Goal: Register for event/course

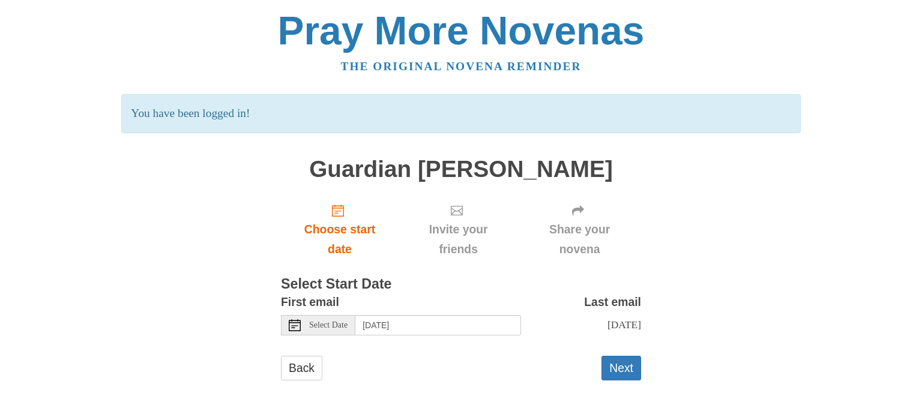
click at [293, 325] on use at bounding box center [295, 325] width 12 height 12
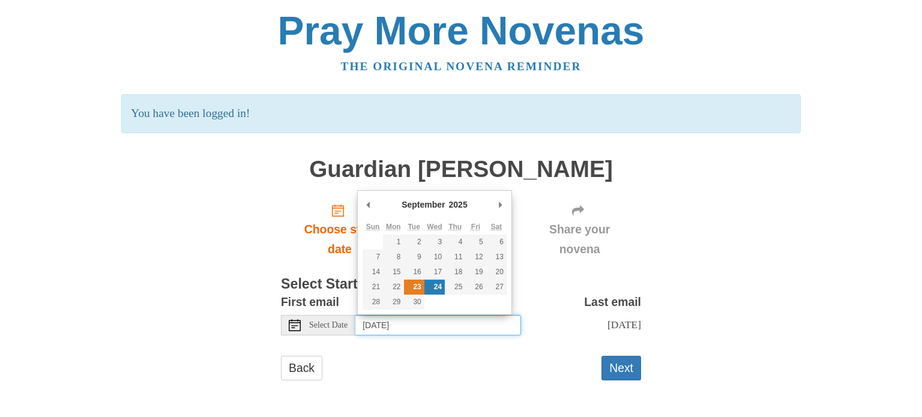
type input "[DATE]"
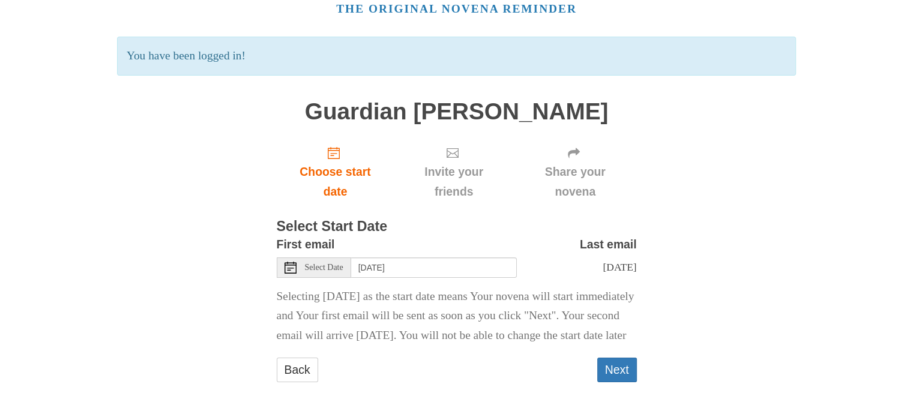
scroll to position [77, 0]
click at [602, 371] on button "Next" at bounding box center [617, 370] width 40 height 25
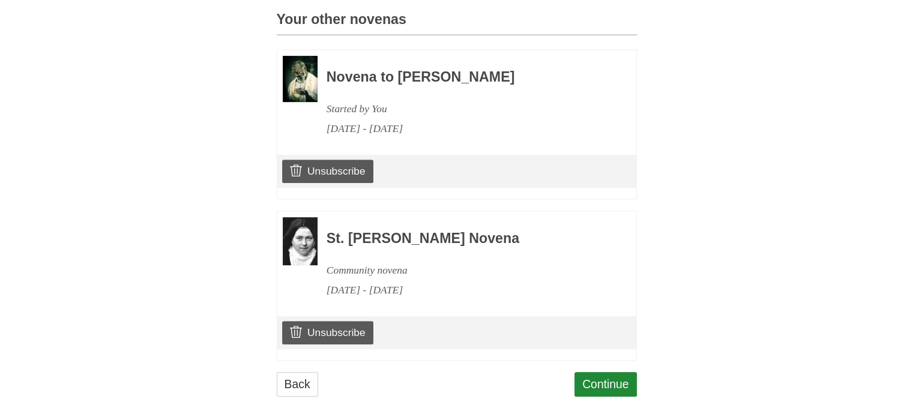
scroll to position [556, 0]
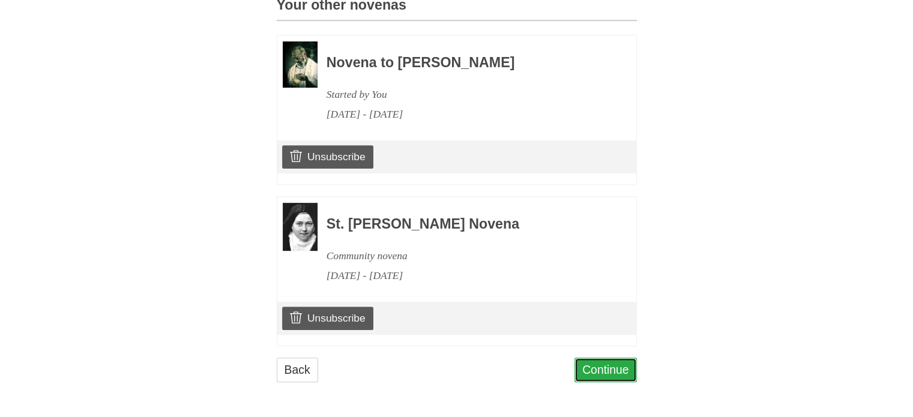
click at [593, 376] on link "Continue" at bounding box center [605, 370] width 62 height 25
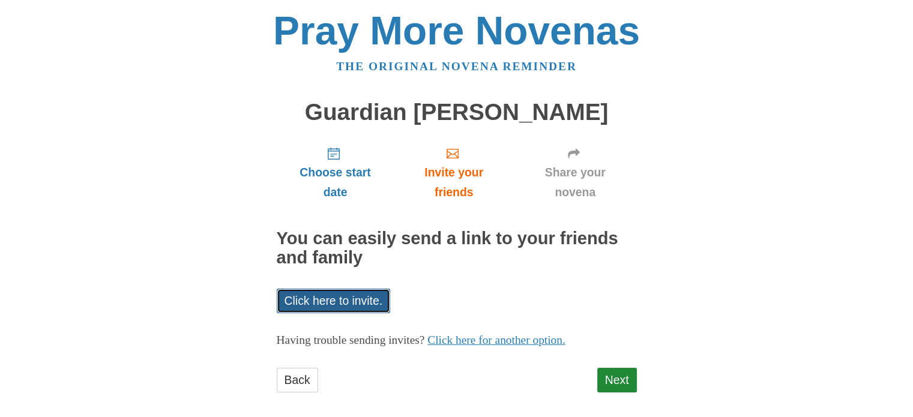
click at [331, 293] on link "Click here to invite." at bounding box center [334, 301] width 114 height 25
